Goal: Navigation & Orientation: Find specific page/section

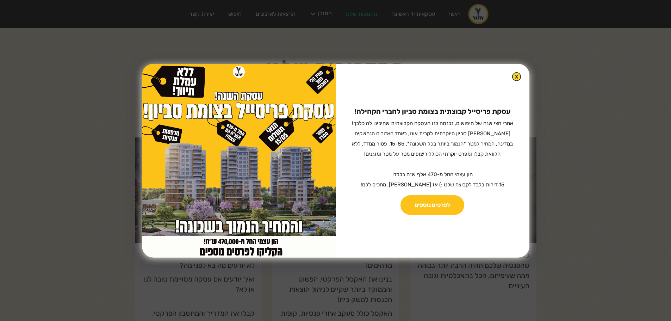
click at [512, 72] on div "עסקת פריסייל קבוצתית בצומת סביון לחברי הקהילה! ‍ אחרי חצי שנה של חיפושים, נכנסה…" at bounding box center [433, 161] width 194 height 194
click at [513, 74] on img at bounding box center [517, 77] width 8 height 8
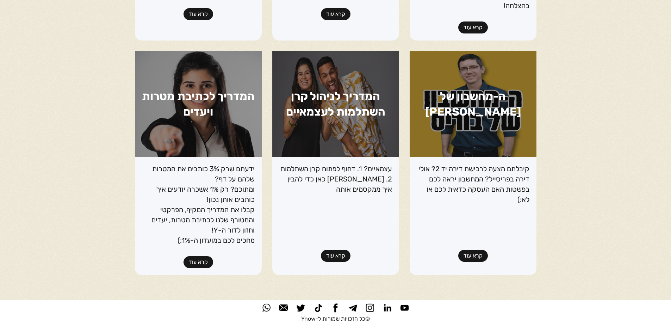
scroll to position [811, 0]
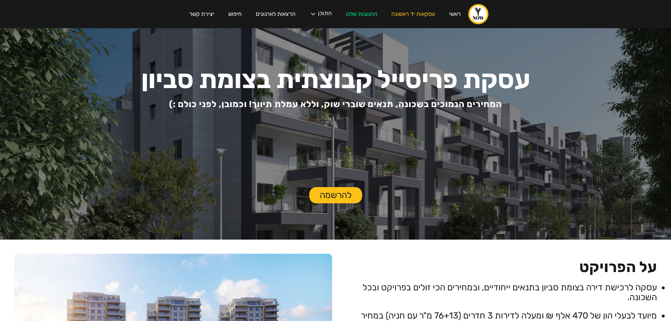
click at [482, 17] on img "home" at bounding box center [478, 14] width 21 height 21
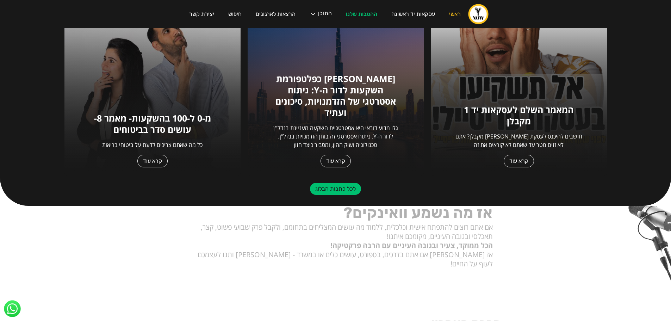
scroll to position [352, 0]
